Goal: Task Accomplishment & Management: Use online tool/utility

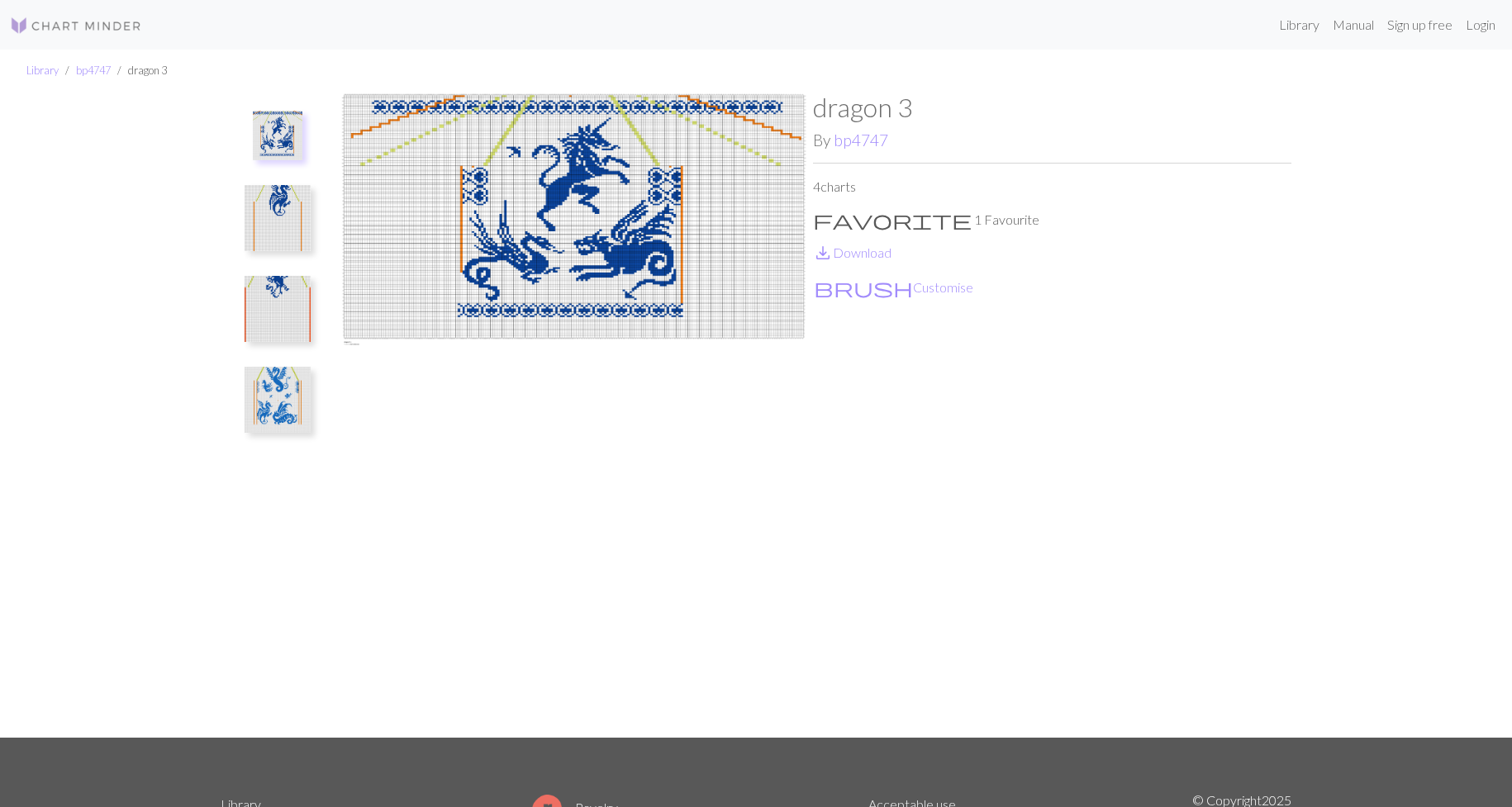
click at [297, 218] on img at bounding box center [277, 218] width 66 height 66
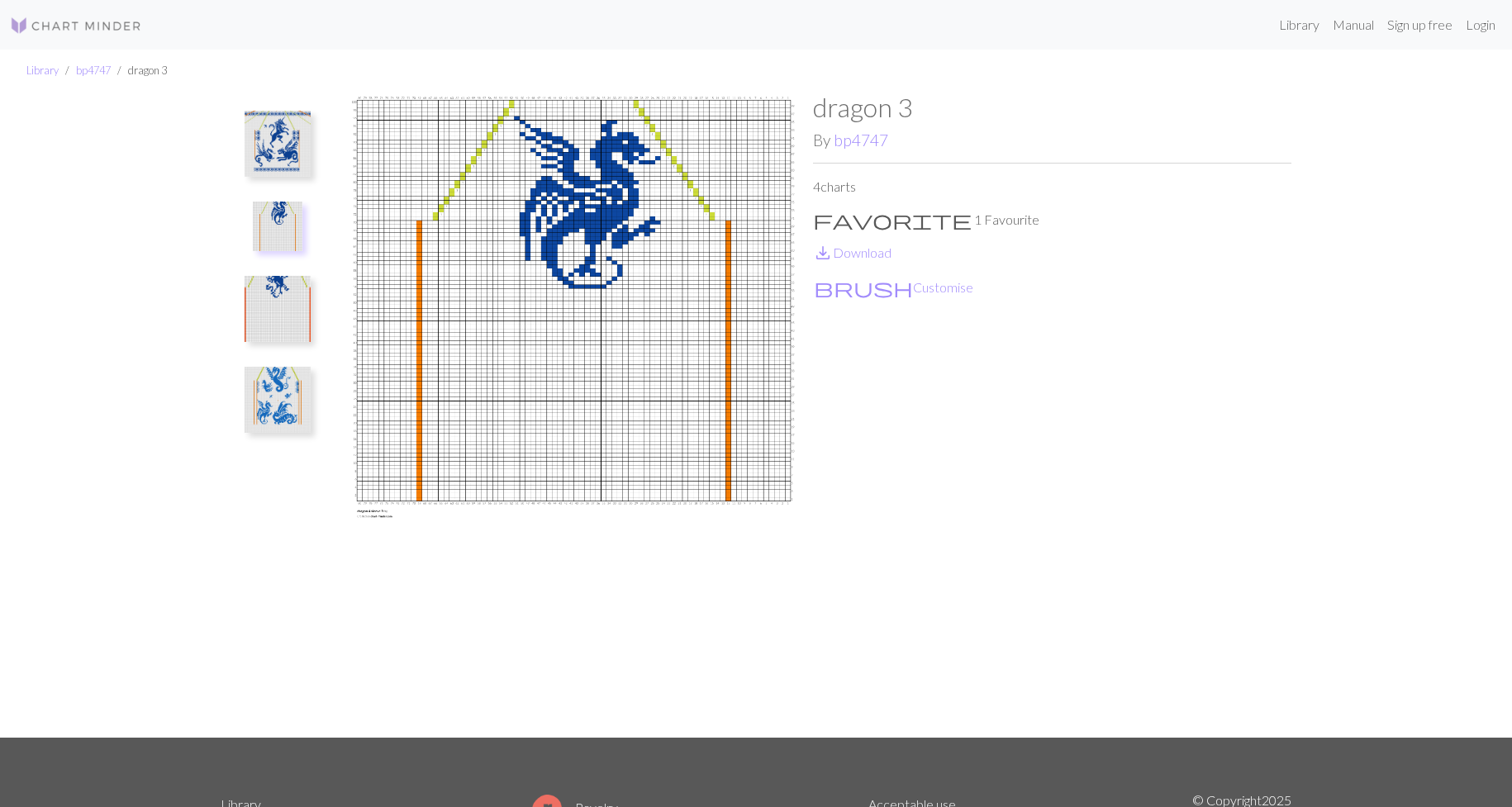
click at [265, 309] on img at bounding box center [277, 309] width 66 height 66
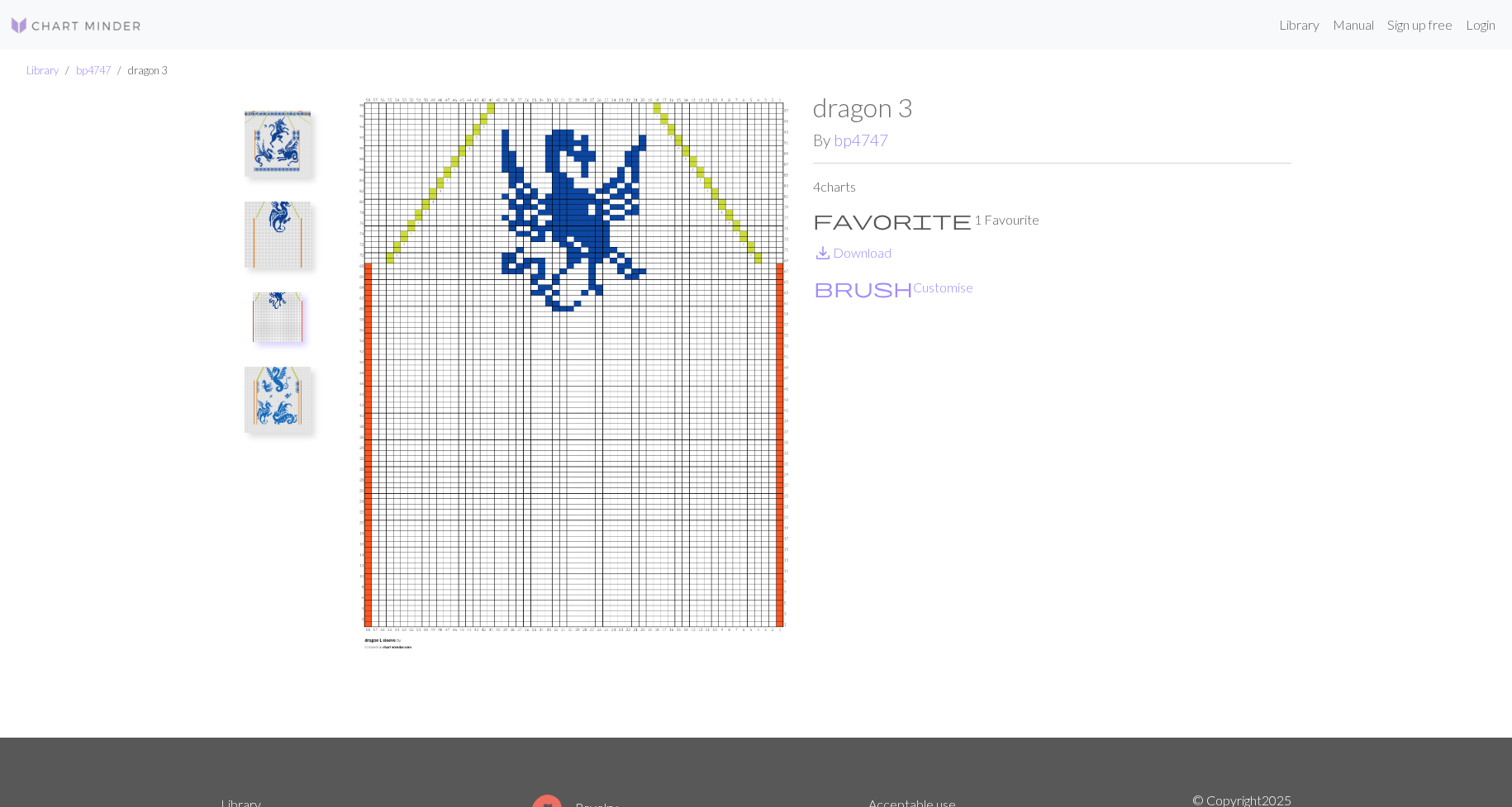
click at [308, 401] on img at bounding box center [277, 400] width 66 height 66
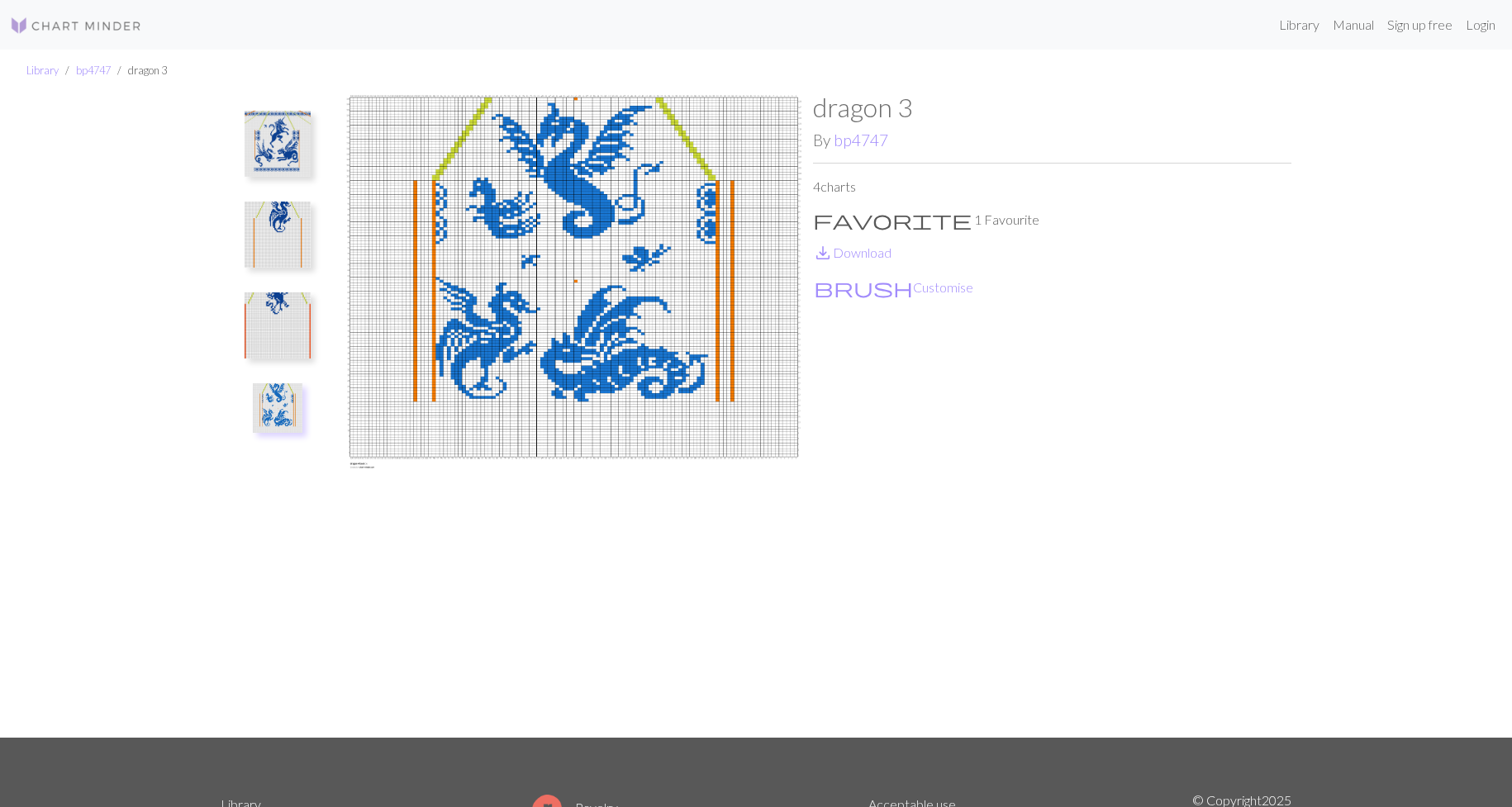
click at [289, 172] on img at bounding box center [277, 143] width 66 height 66
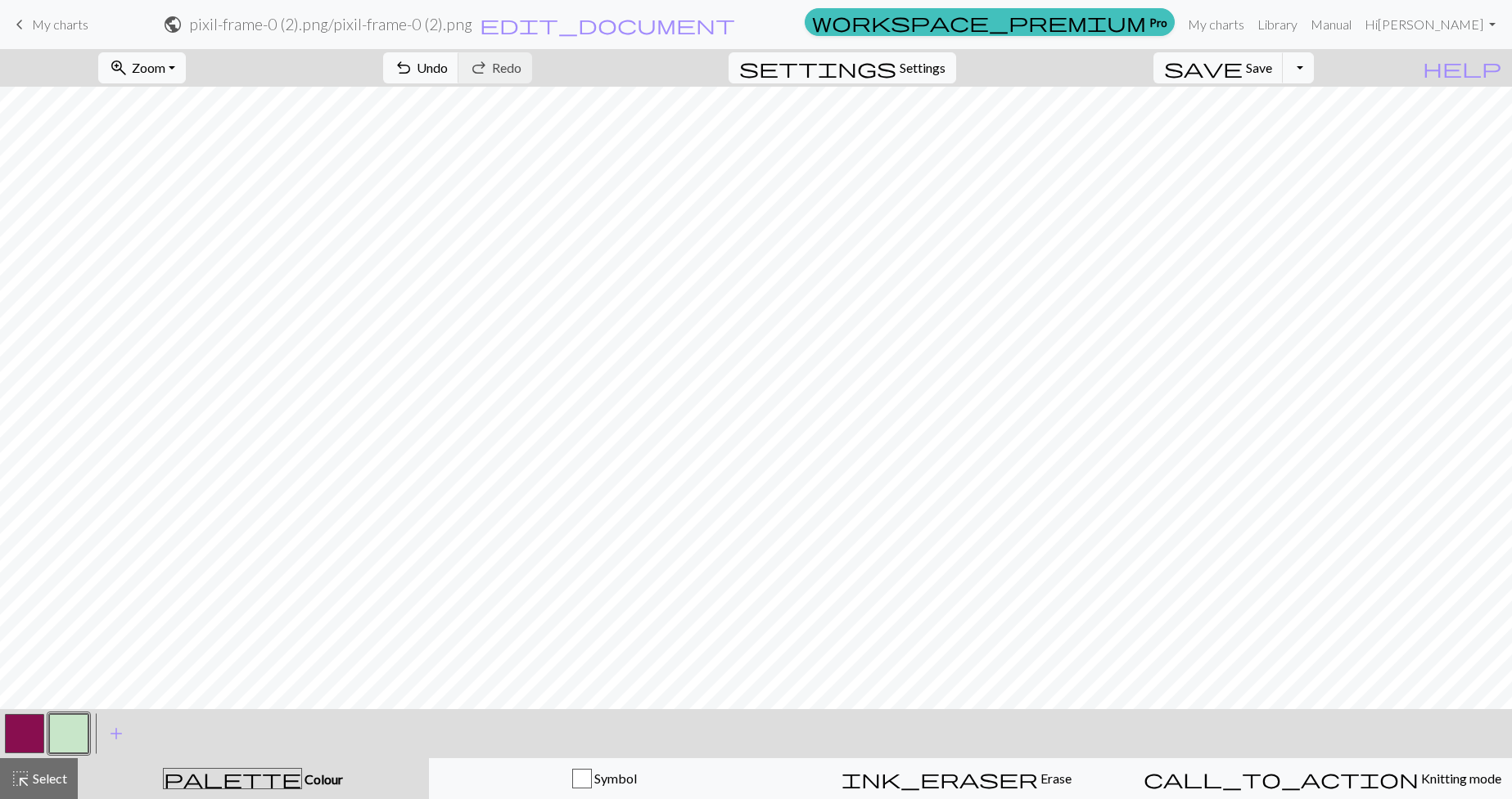
click at [28, 721] on button "button" at bounding box center [24, 733] width 39 height 39
click at [58, 736] on button "button" at bounding box center [68, 733] width 39 height 39
click at [23, 730] on button "button" at bounding box center [24, 733] width 39 height 39
click at [67, 740] on button "button" at bounding box center [68, 733] width 39 height 39
click at [30, 726] on button "button" at bounding box center [24, 733] width 39 height 39
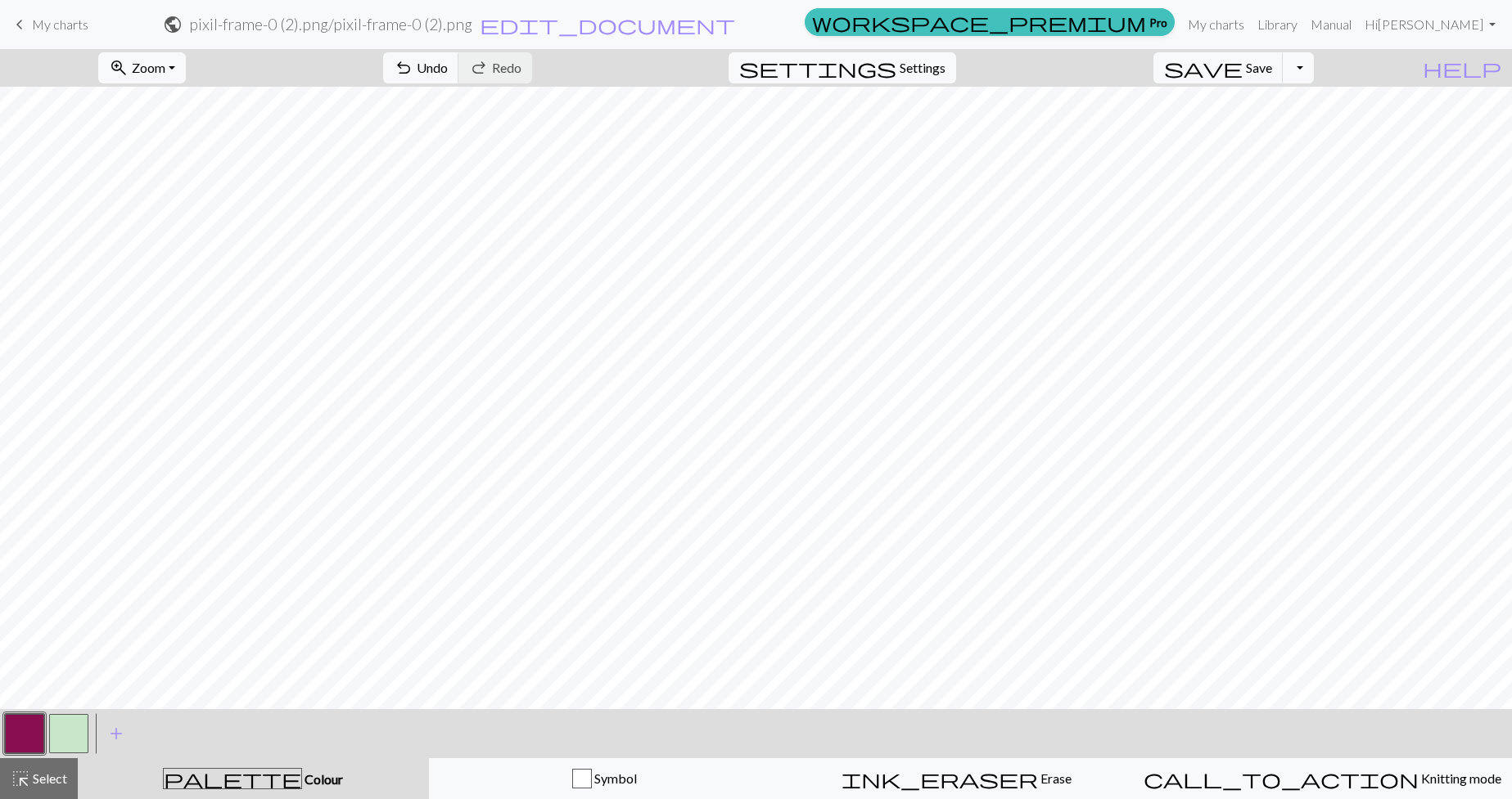
click at [66, 728] on button "button" at bounding box center [68, 733] width 39 height 39
click at [20, 722] on button "button" at bounding box center [24, 733] width 39 height 39
click at [61, 745] on button "button" at bounding box center [68, 733] width 39 height 39
click at [18, 746] on button "button" at bounding box center [24, 733] width 39 height 39
click at [64, 743] on button "button" at bounding box center [68, 733] width 39 height 39
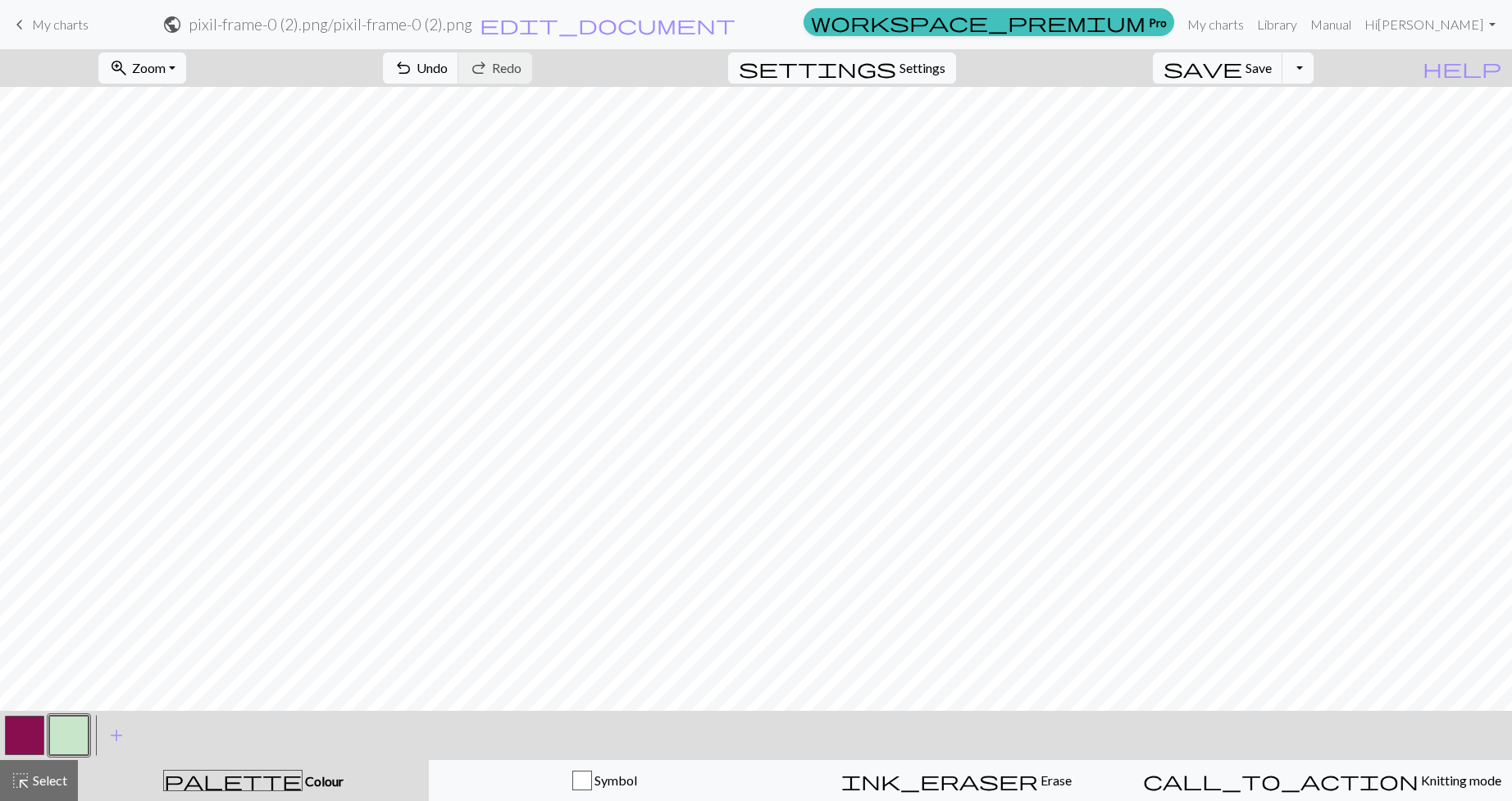
click at [57, 725] on button "button" at bounding box center [69, 735] width 39 height 39
click at [29, 727] on div "Edit colour Name CC1 Use advanced picker workspace_premium Become a Pro user to…" at bounding box center [756, 400] width 1512 height 801
click at [21, 742] on button "button" at bounding box center [24, 735] width 39 height 39
click at [70, 742] on button "button" at bounding box center [69, 735] width 39 height 39
click at [26, 742] on button "button" at bounding box center [24, 735] width 39 height 39
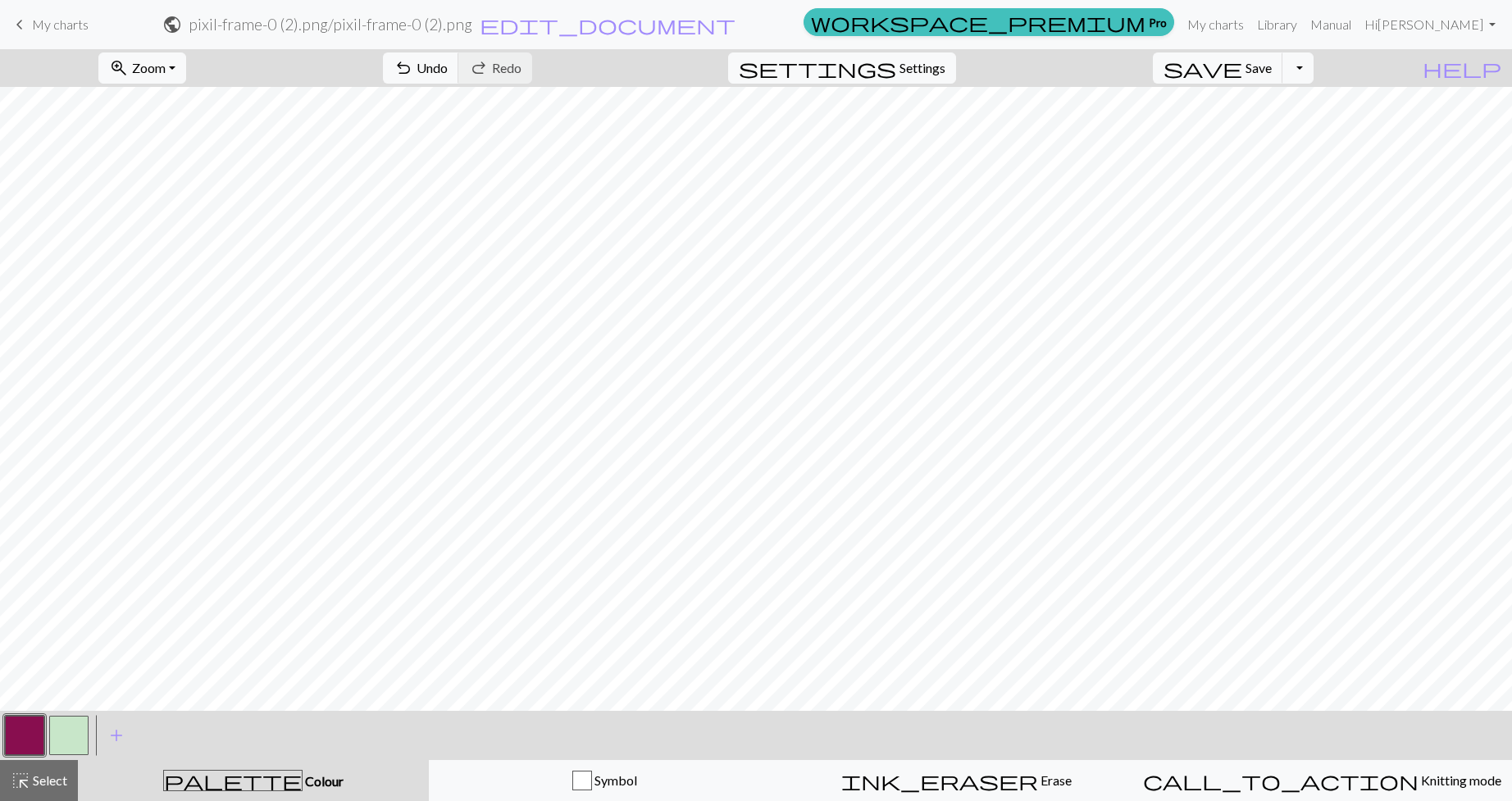
click at [74, 734] on button "button" at bounding box center [69, 735] width 39 height 39
click at [28, 737] on button "button" at bounding box center [24, 735] width 39 height 39
click at [68, 732] on button "button" at bounding box center [69, 735] width 39 height 39
click at [37, 779] on span "Select" at bounding box center [49, 780] width 37 height 16
click at [13, 726] on button "button" at bounding box center [24, 735] width 39 height 39
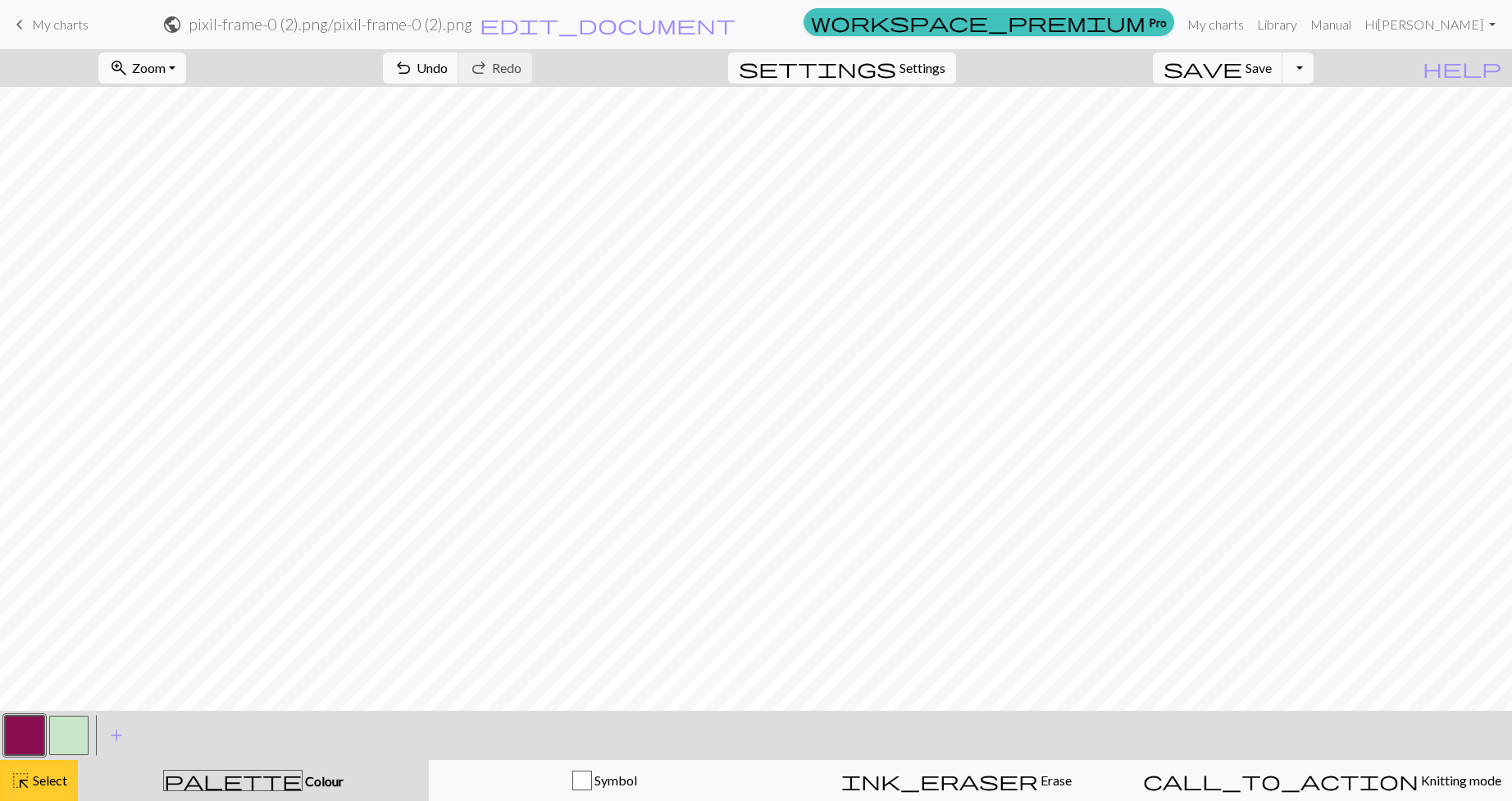
click at [20, 777] on span "highlight_alt" at bounding box center [21, 780] width 20 height 23
click at [74, 748] on button "button" at bounding box center [69, 735] width 39 height 39
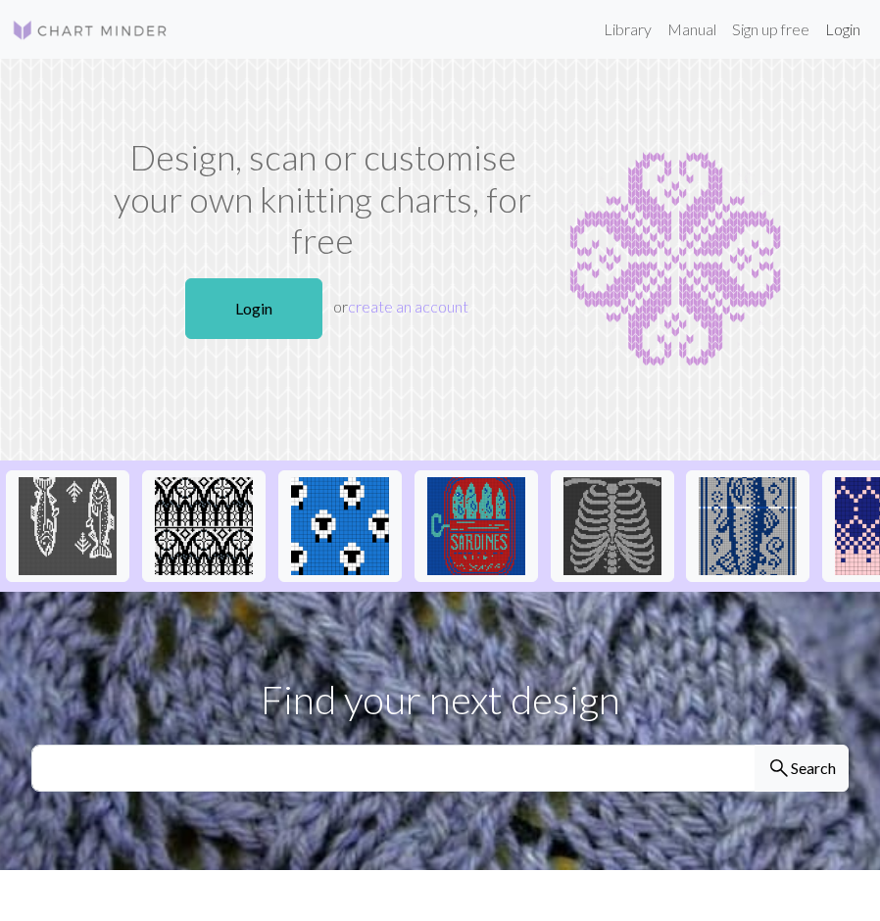
click at [844, 26] on link "Login" at bounding box center [842, 29] width 51 height 39
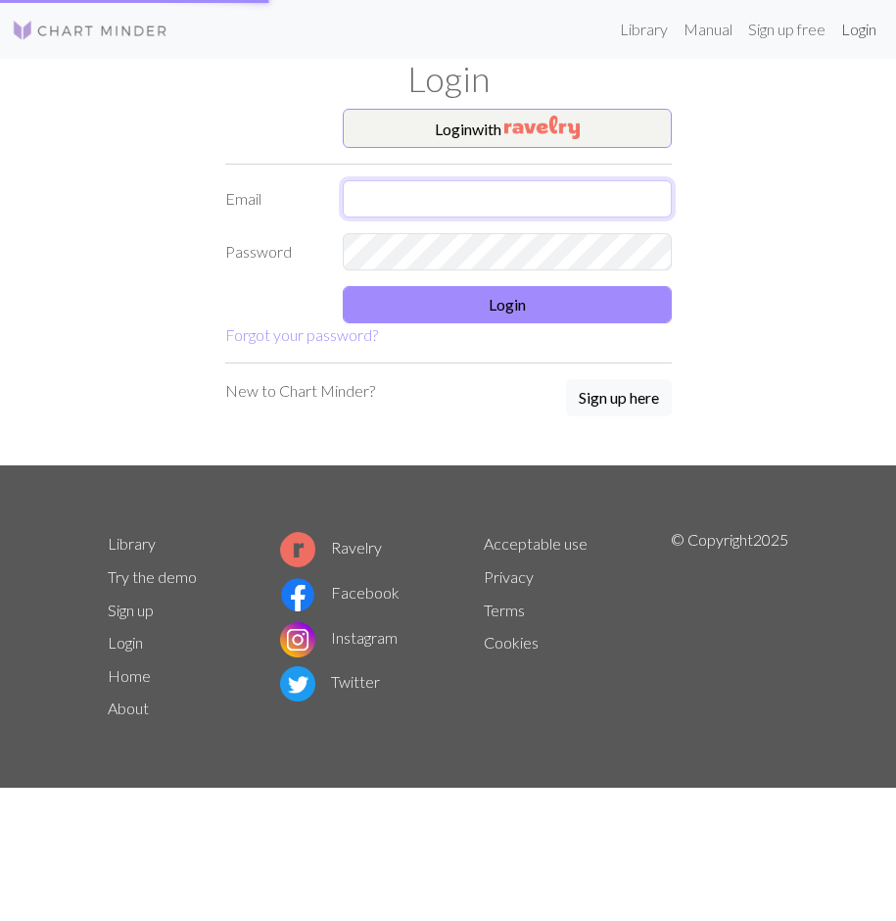
type input "[EMAIL_ADDRESS][DOMAIN_NAME]"
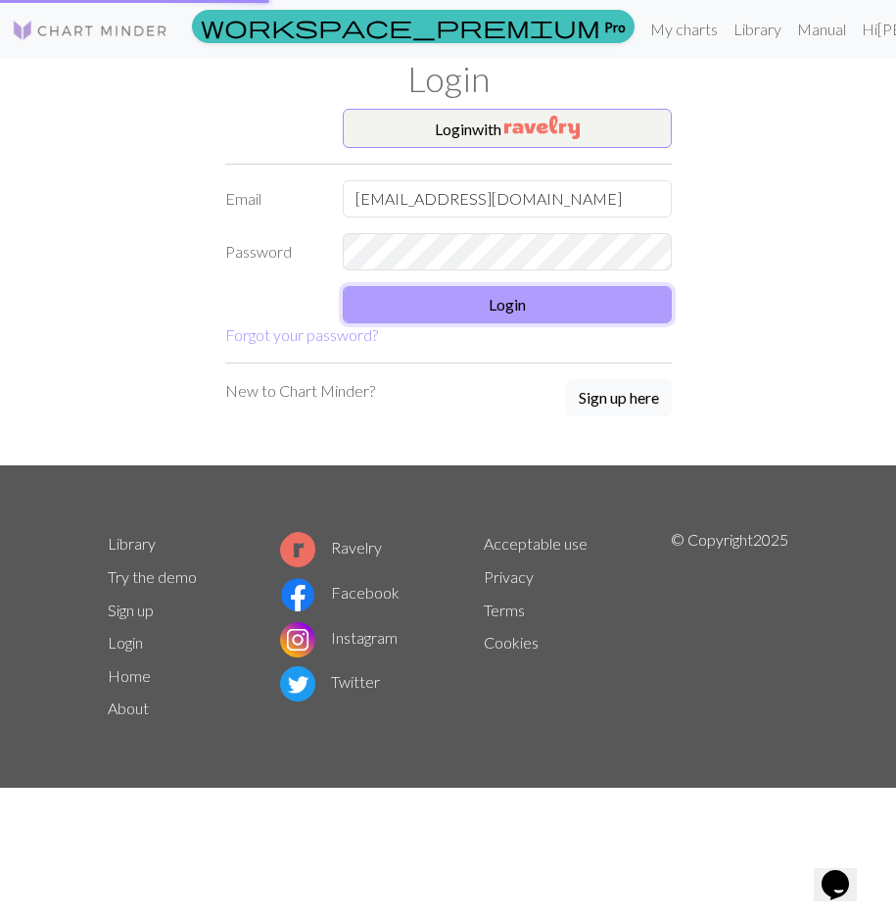
click at [534, 304] on button "Login" at bounding box center [507, 304] width 329 height 37
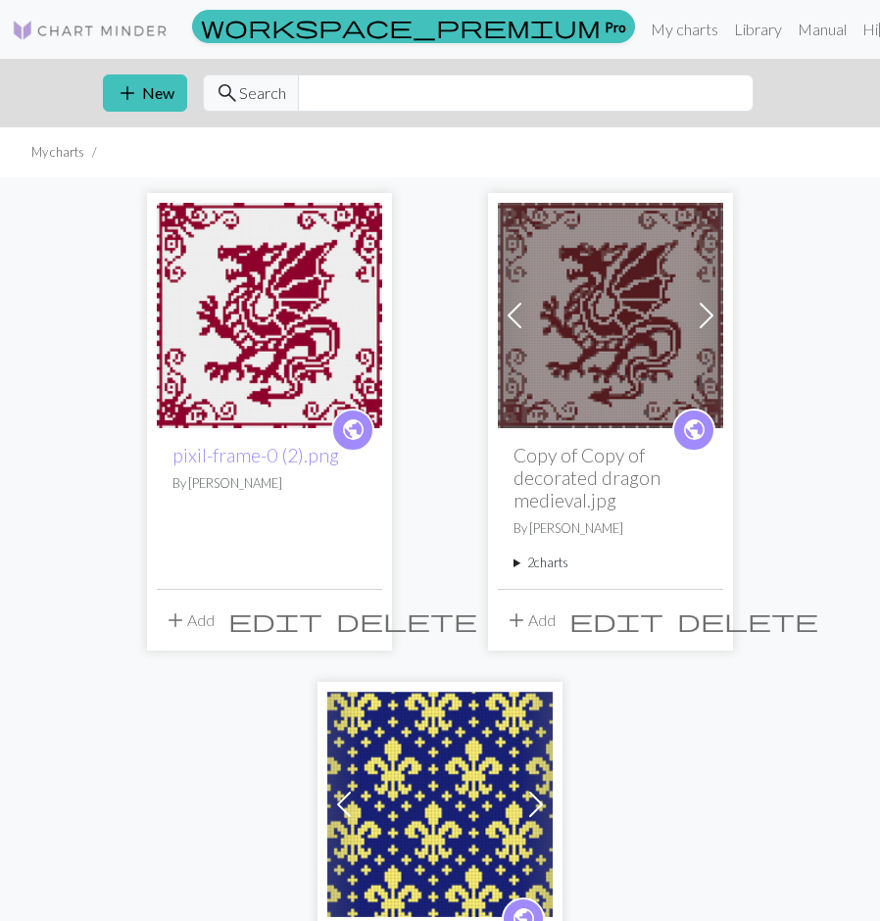
click at [646, 319] on img at bounding box center [610, 315] width 225 height 225
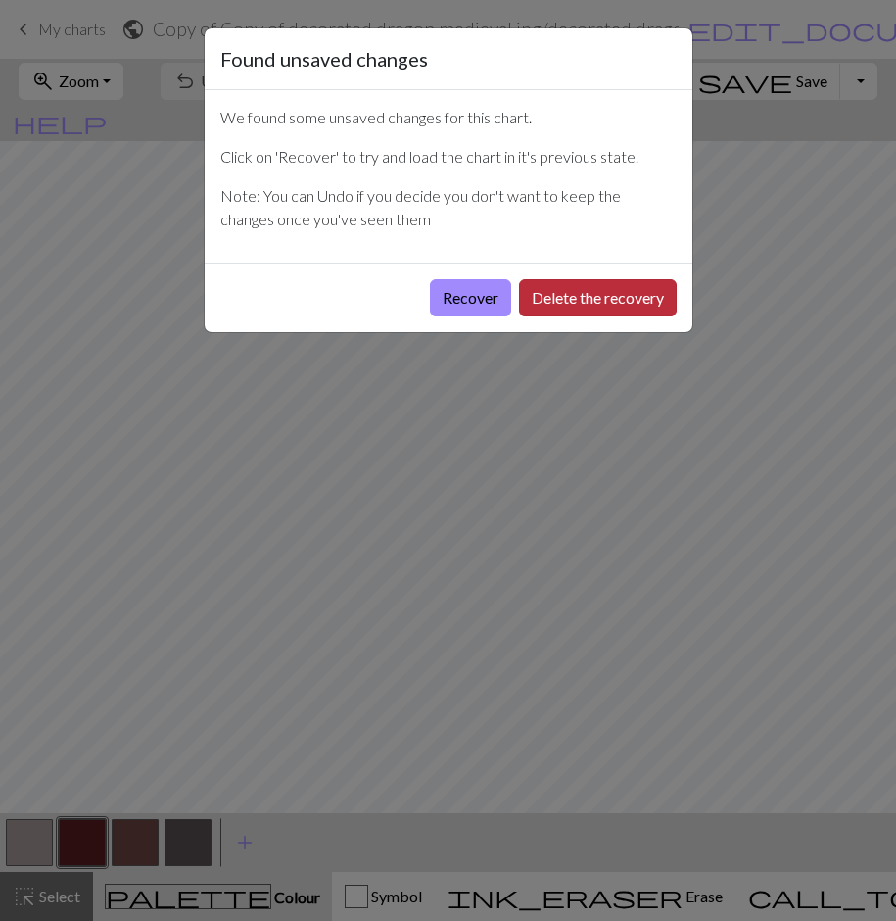
click at [577, 299] on button "Delete the recovery" at bounding box center [598, 297] width 158 height 37
